Goal: Task Accomplishment & Management: Use online tool/utility

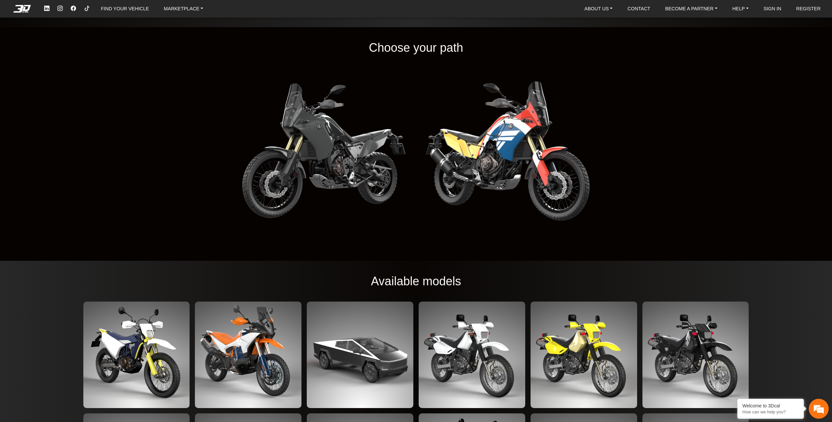
scroll to position [1003, 0]
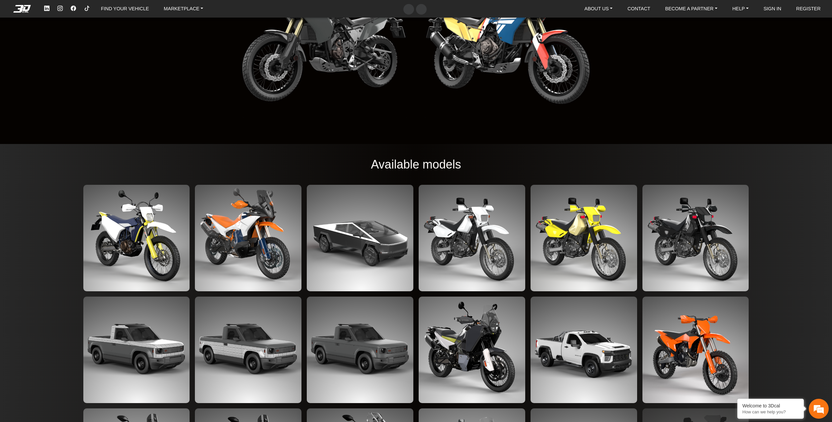
scroll to position [1129, 0]
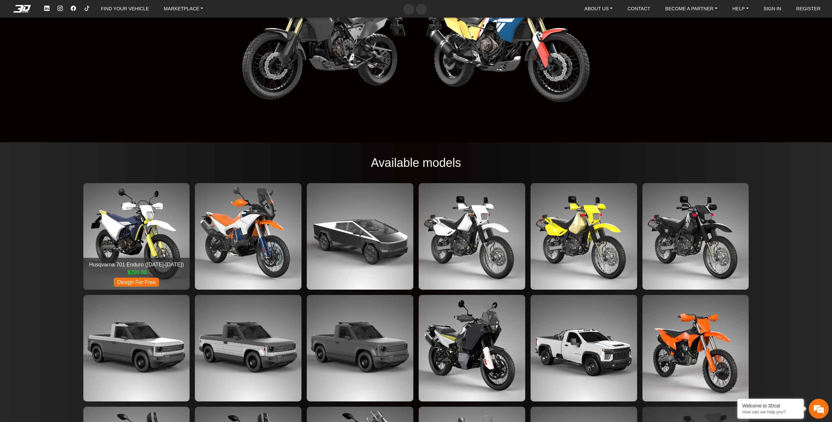
click at [157, 234] on img at bounding box center [136, 236] width 107 height 107
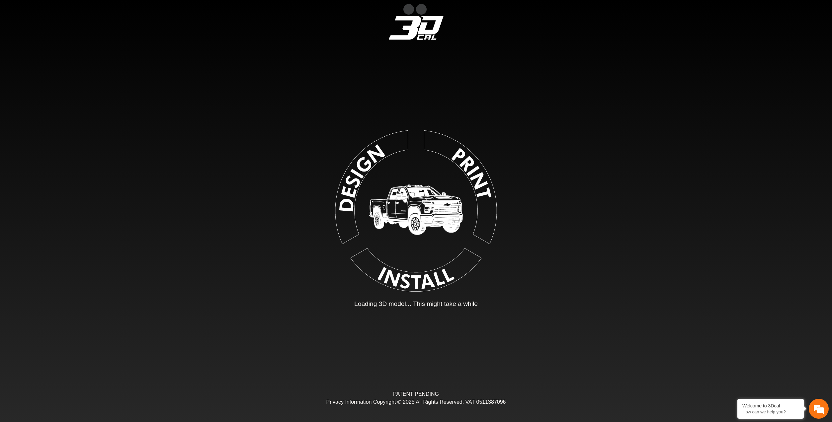
type input "*"
